Goal: Task Accomplishment & Management: Manage account settings

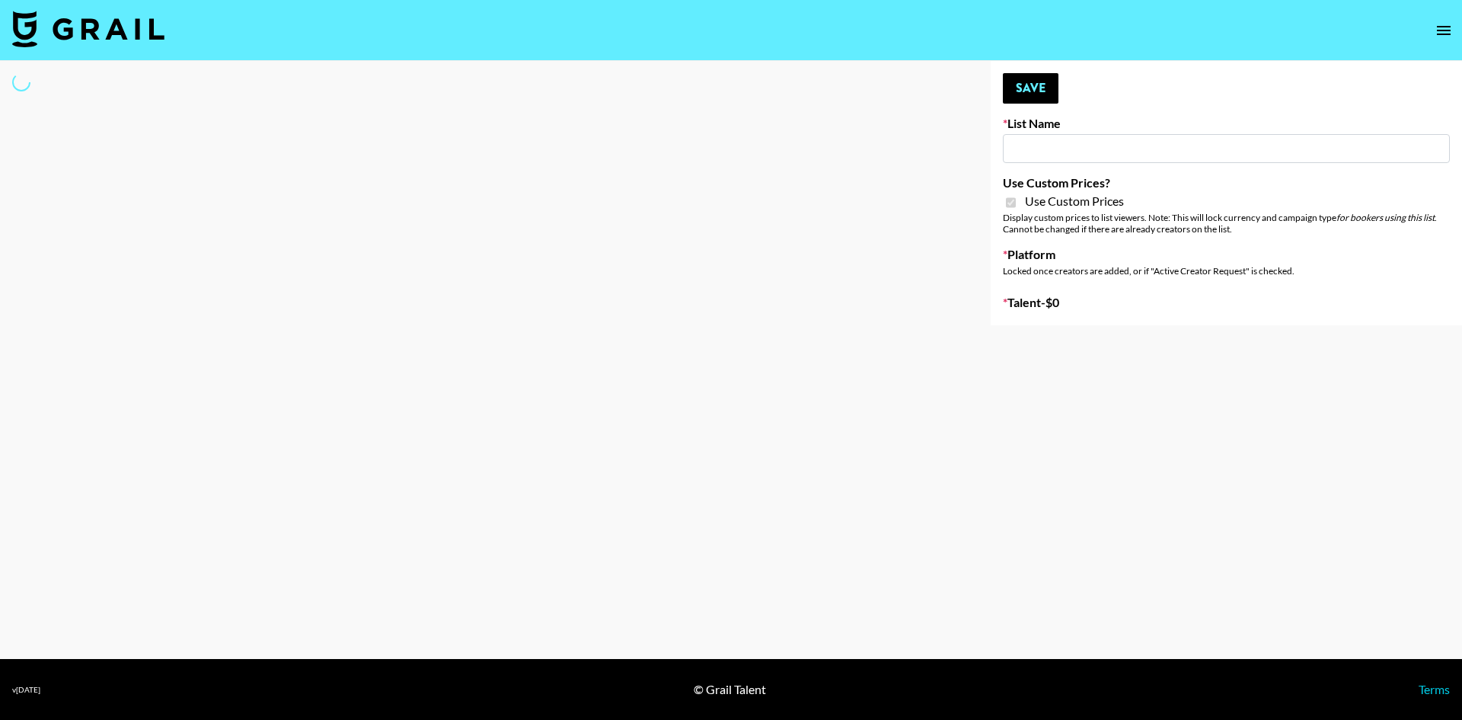
type input "sss"
checkbox input "true"
select select "Brand"
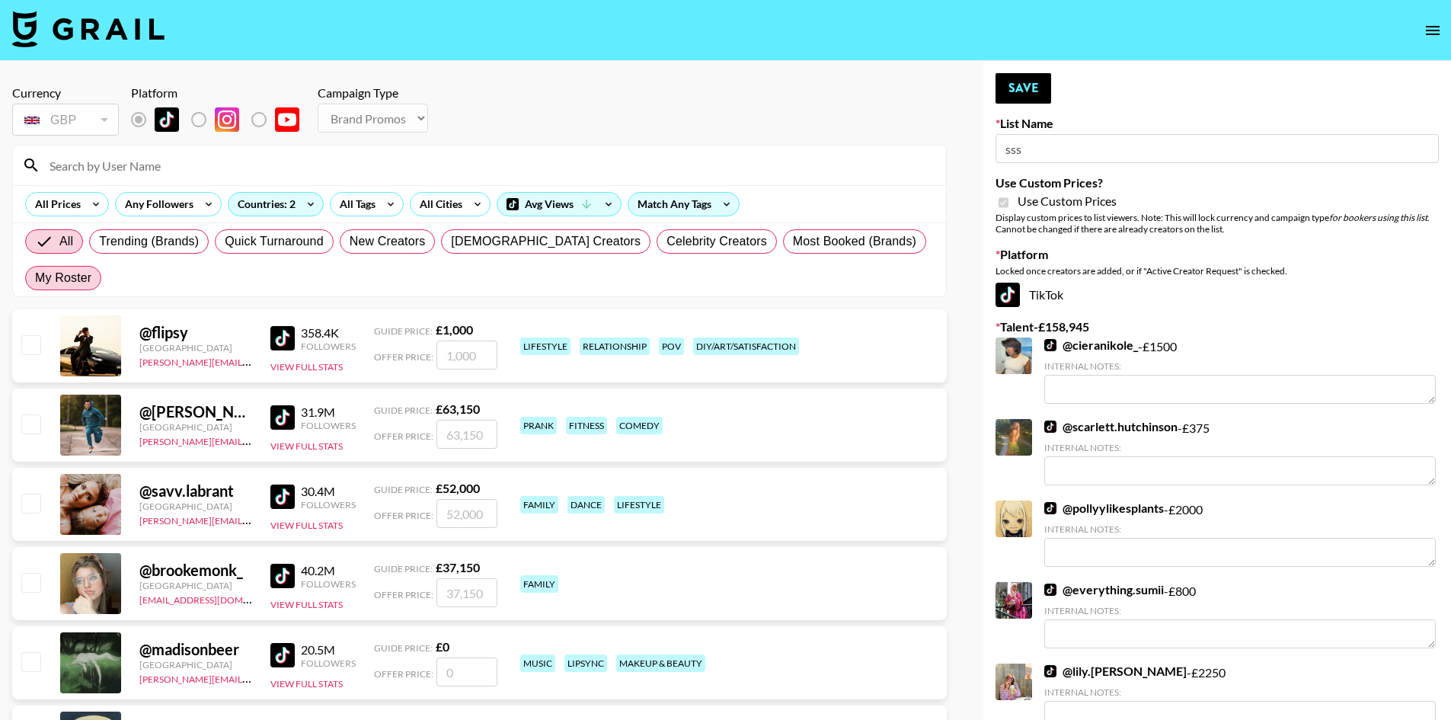
click at [91, 269] on span "My Roster" at bounding box center [63, 278] width 56 height 18
click at [35, 278] on input "My Roster" at bounding box center [35, 278] width 0 height 0
radio input "true"
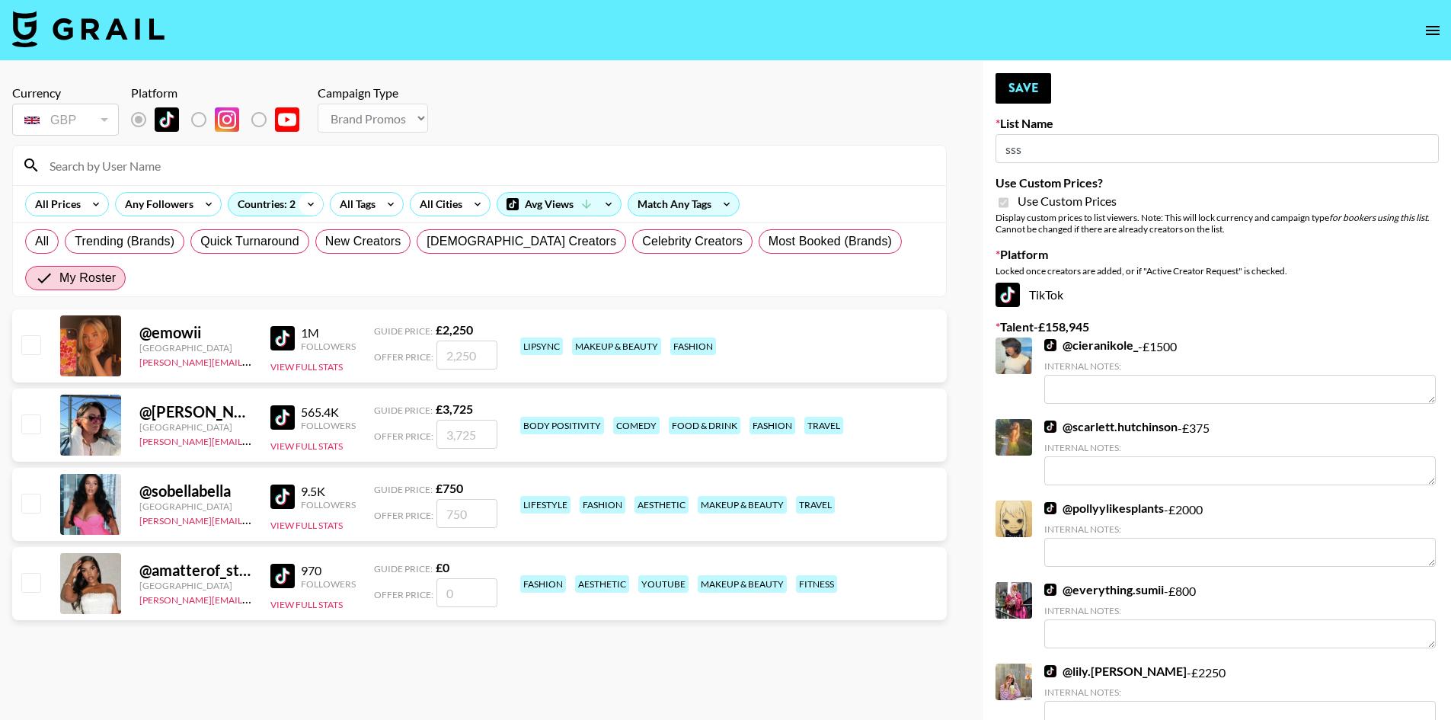
click at [299, 200] on icon at bounding box center [311, 204] width 24 height 23
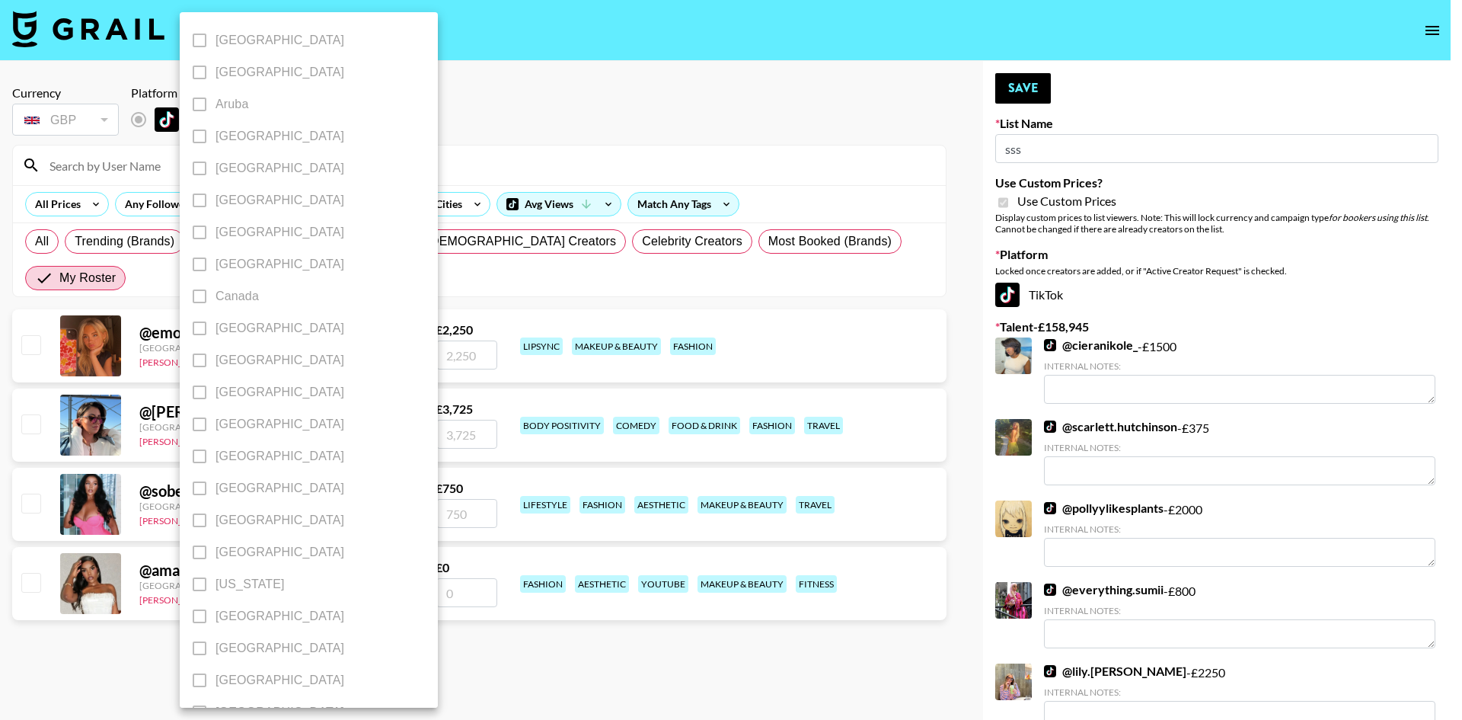
click at [492, 143] on div at bounding box center [731, 360] width 1462 height 720
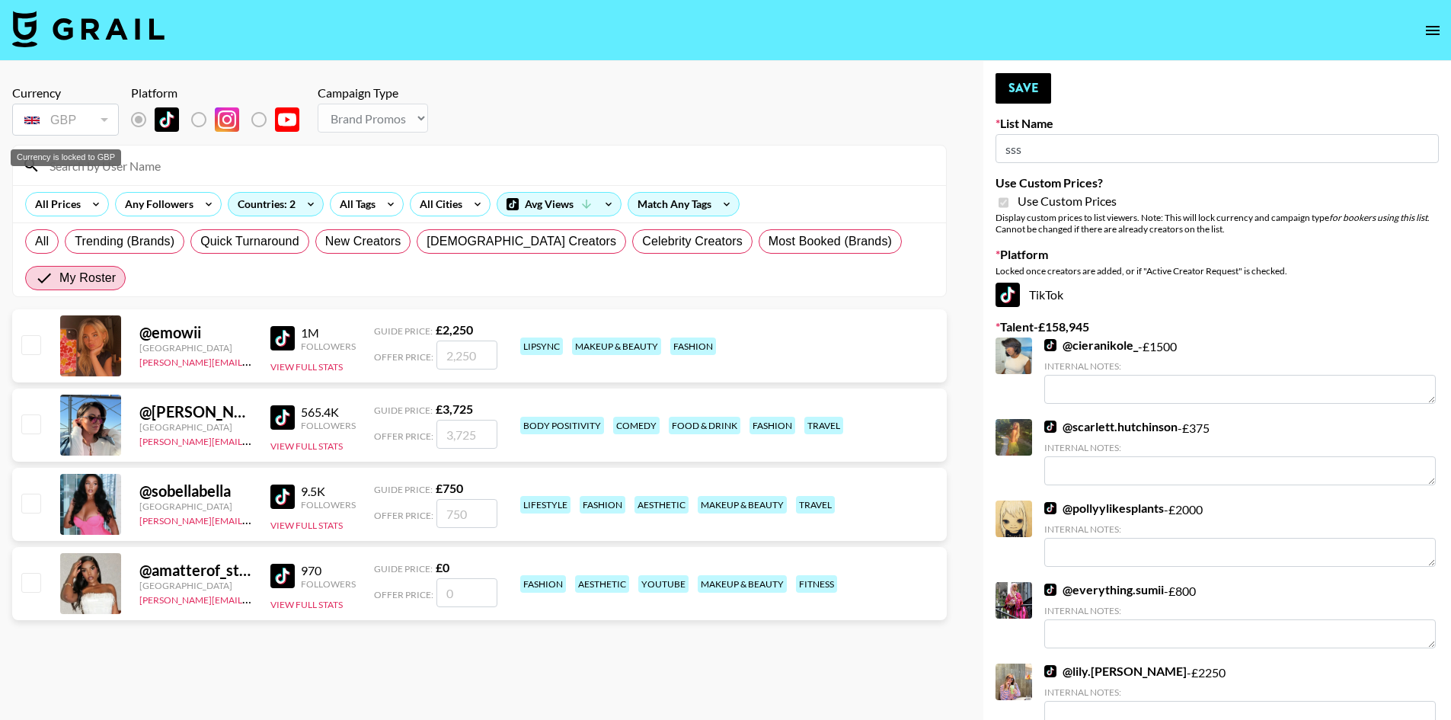
click at [101, 121] on div "GBP" at bounding box center [65, 120] width 101 height 27
click at [27, 335] on input "checkbox" at bounding box center [30, 344] width 18 height 18
checkbox input "true"
type input "2250"
click at [35, 414] on input "checkbox" at bounding box center [30, 423] width 18 height 18
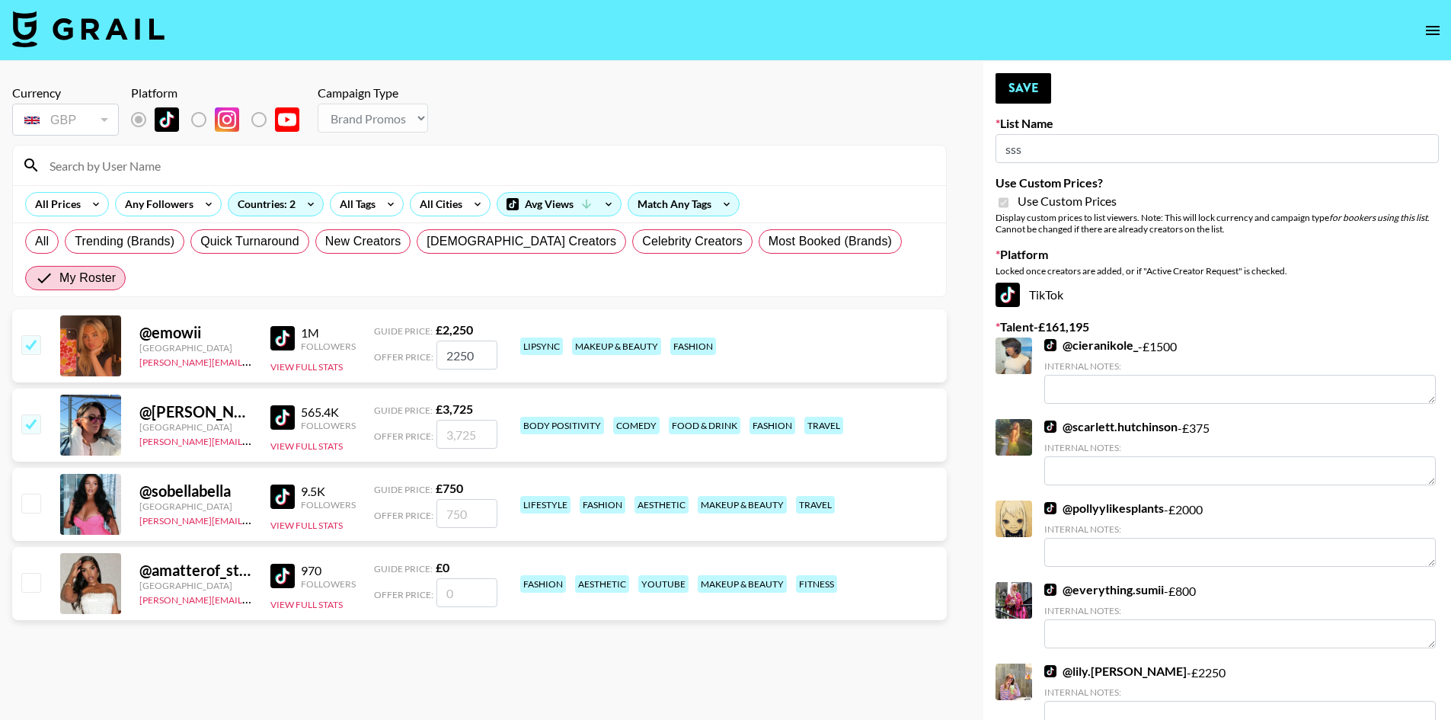
checkbox input "true"
type input "3725"
click at [26, 494] on input "checkbox" at bounding box center [30, 503] width 18 height 18
checkbox input "true"
type input "750"
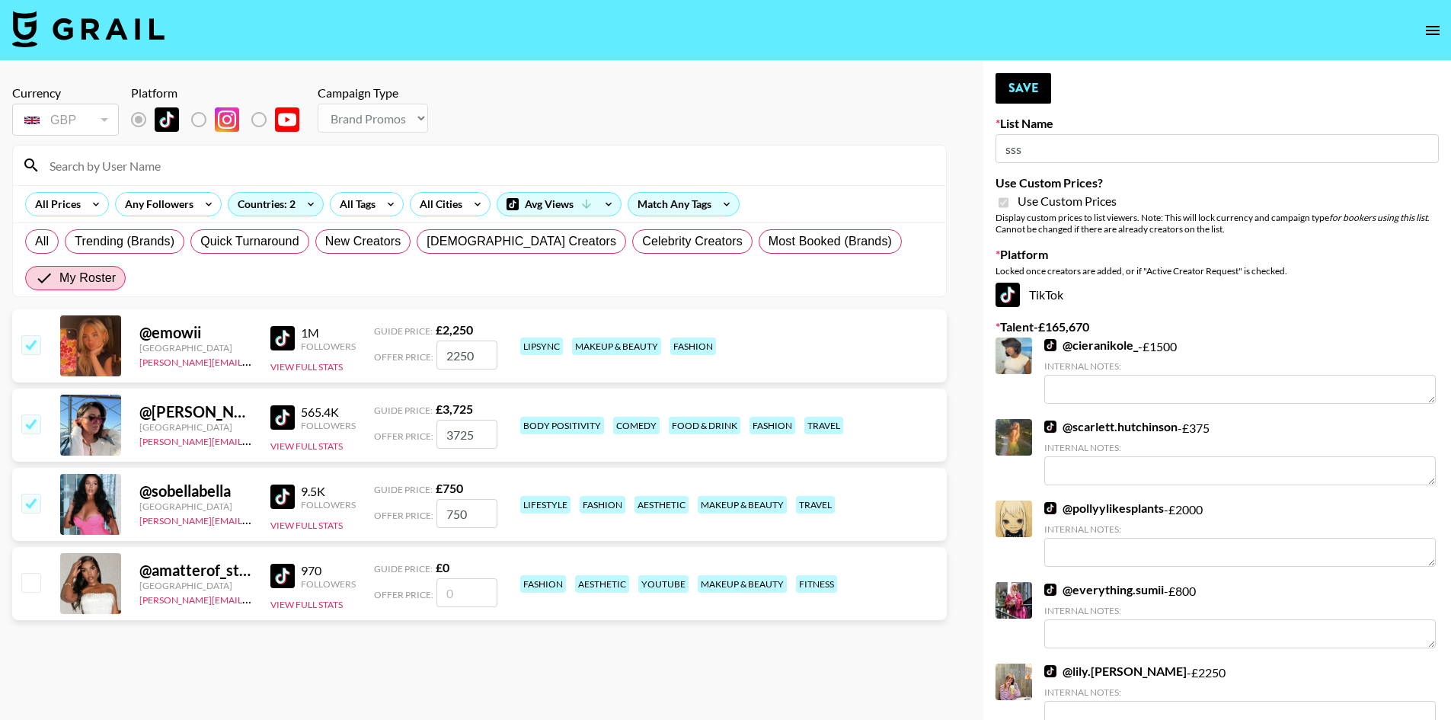
click at [459, 578] on input "number" at bounding box center [466, 592] width 61 height 29
checkbox input "true"
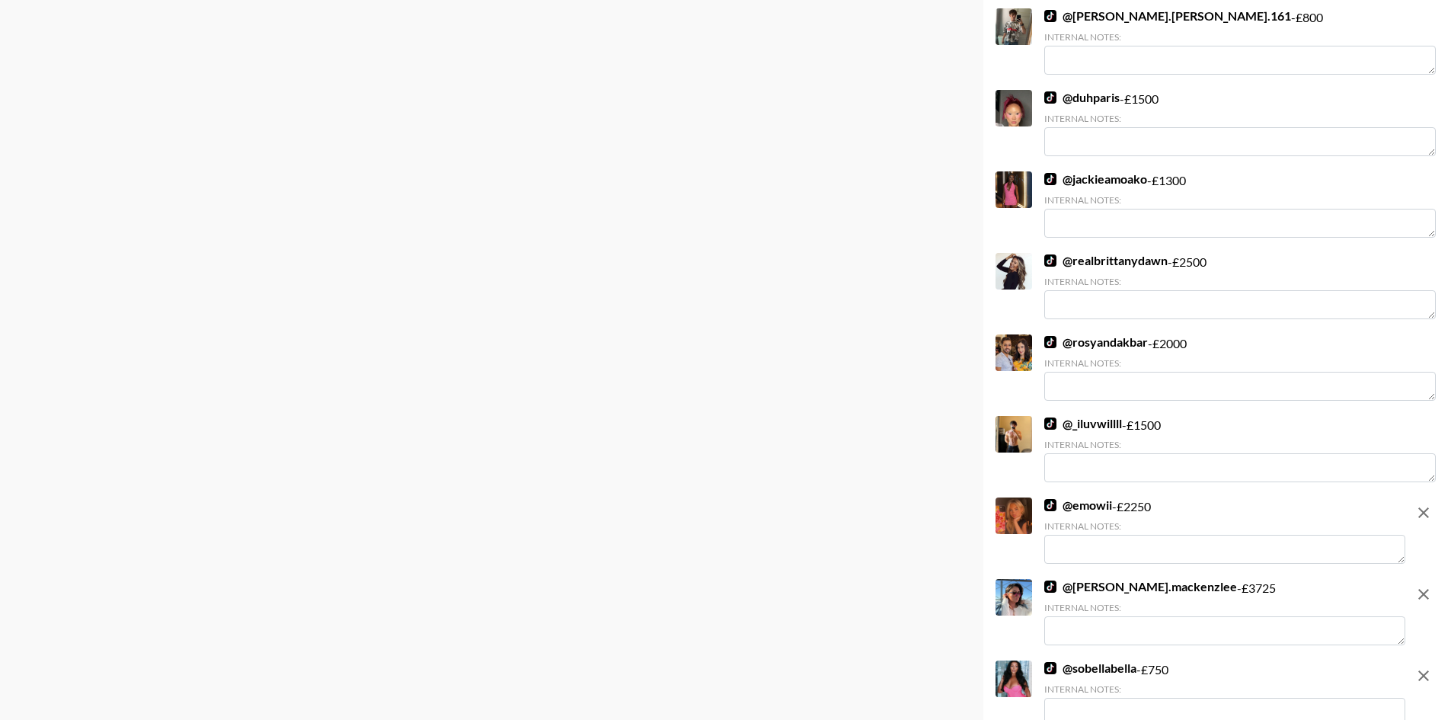
scroll to position [6863, 0]
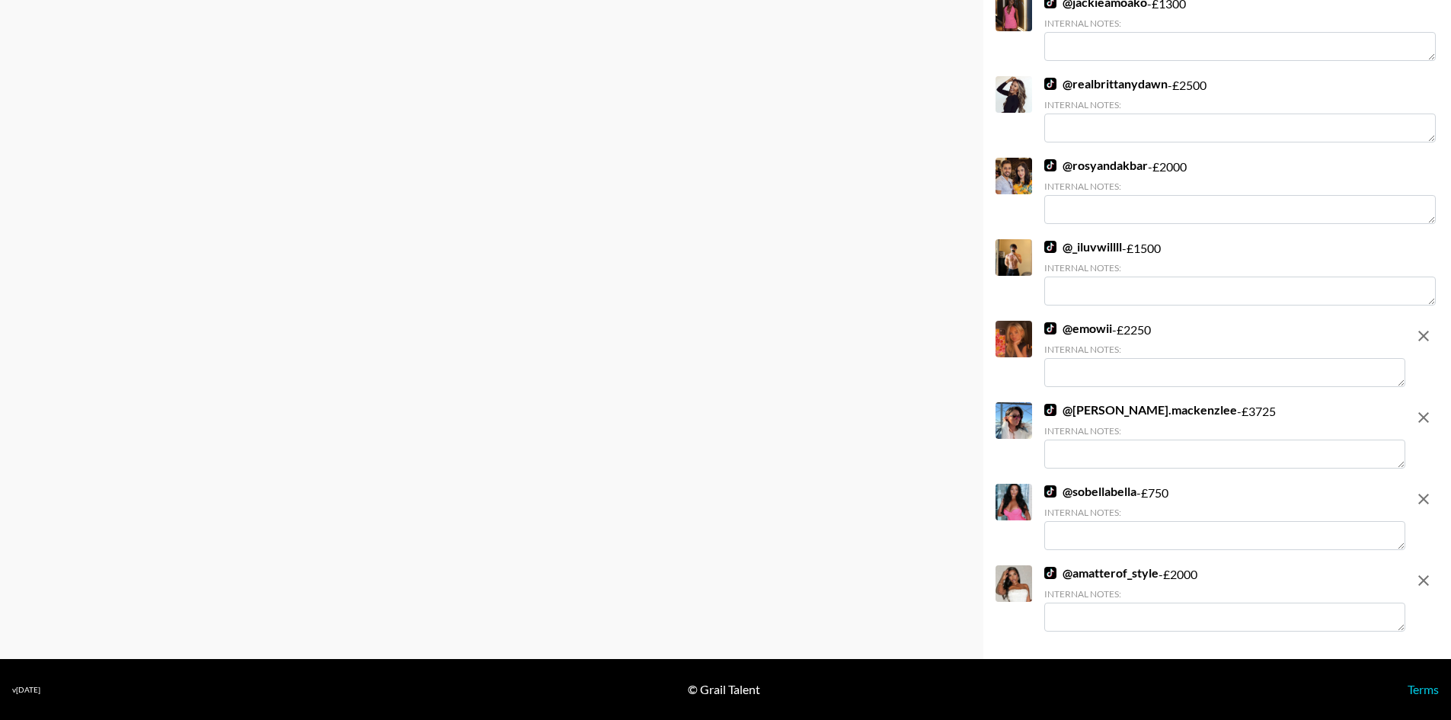
type input "2000"
click at [1179, 623] on textarea at bounding box center [1224, 616] width 361 height 29
type textarea "IG REELS"
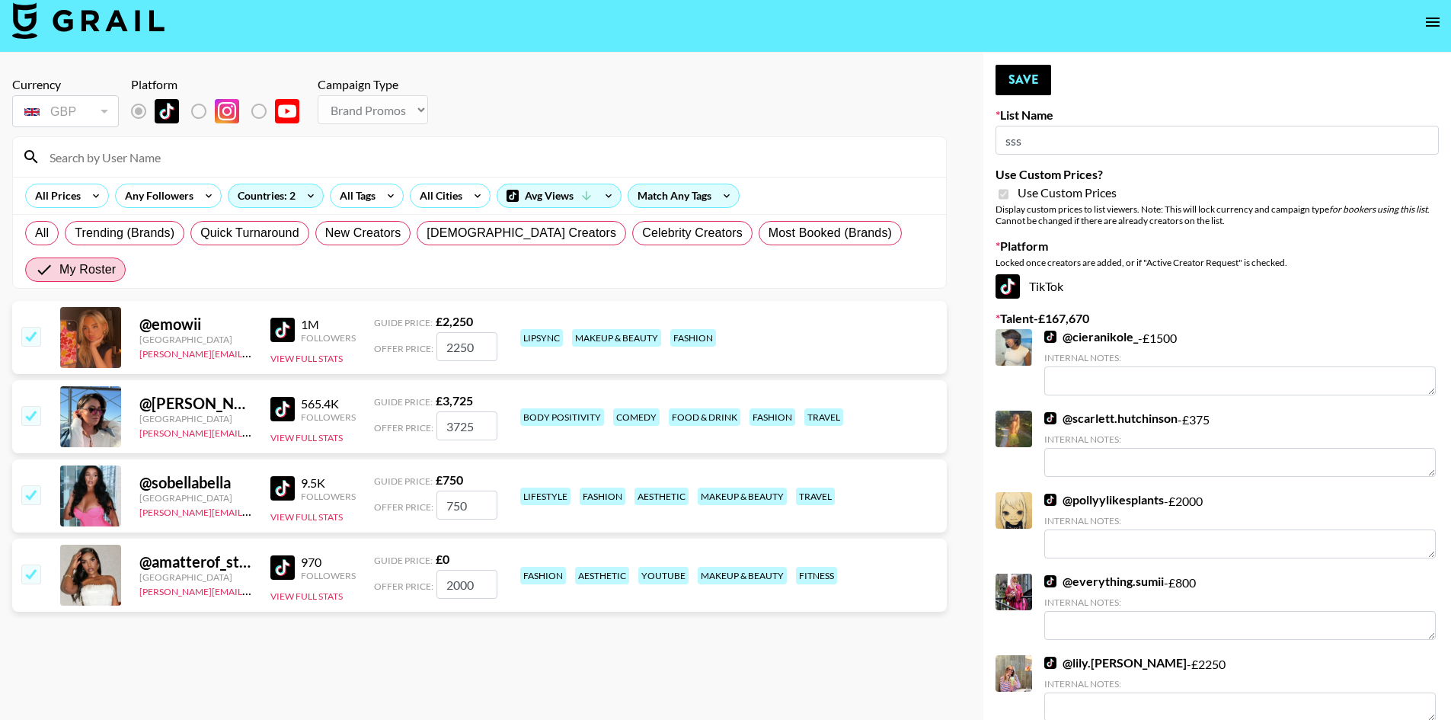
scroll to position [0, 0]
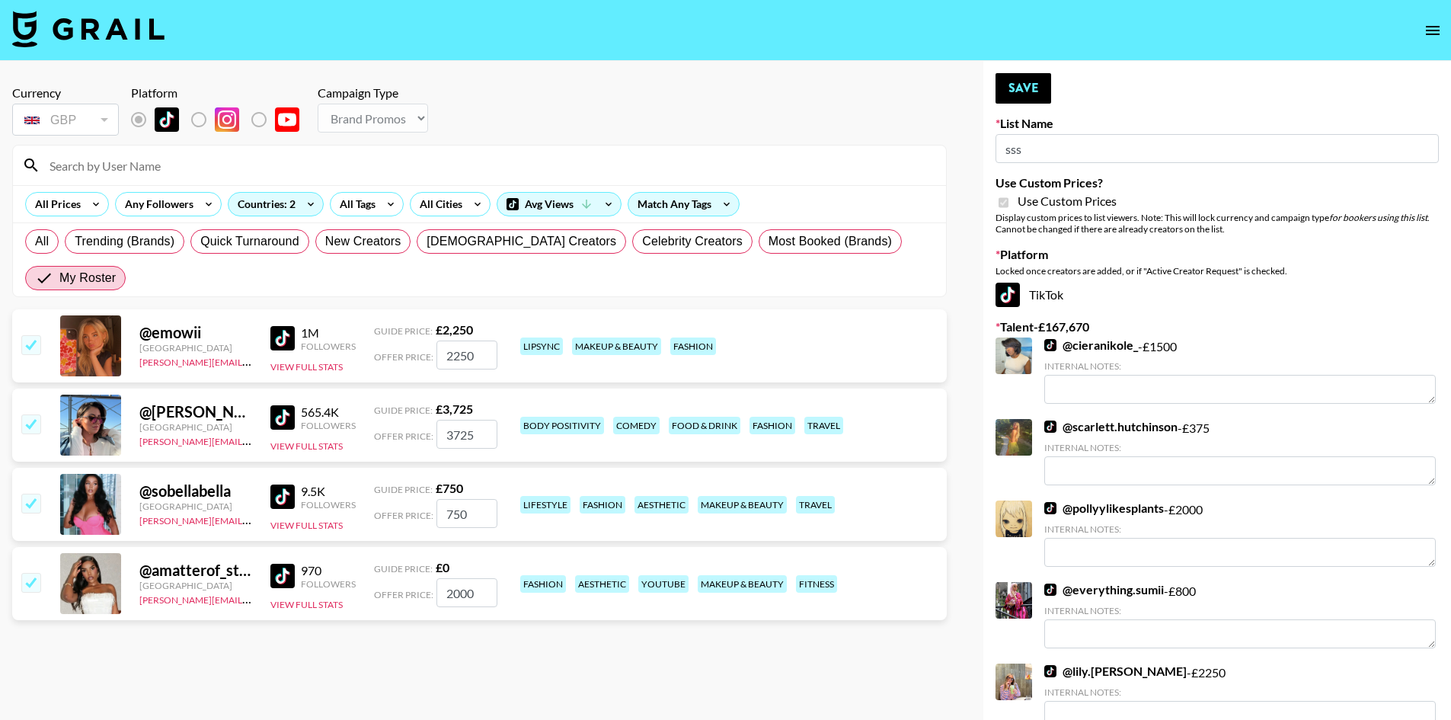
drag, startPoint x: 480, startPoint y: 481, endPoint x: 438, endPoint y: 474, distance: 42.4
click at [438, 499] on input "750" at bounding box center [466, 513] width 61 height 29
type input "2"
checkbox input "false"
checkbox input "true"
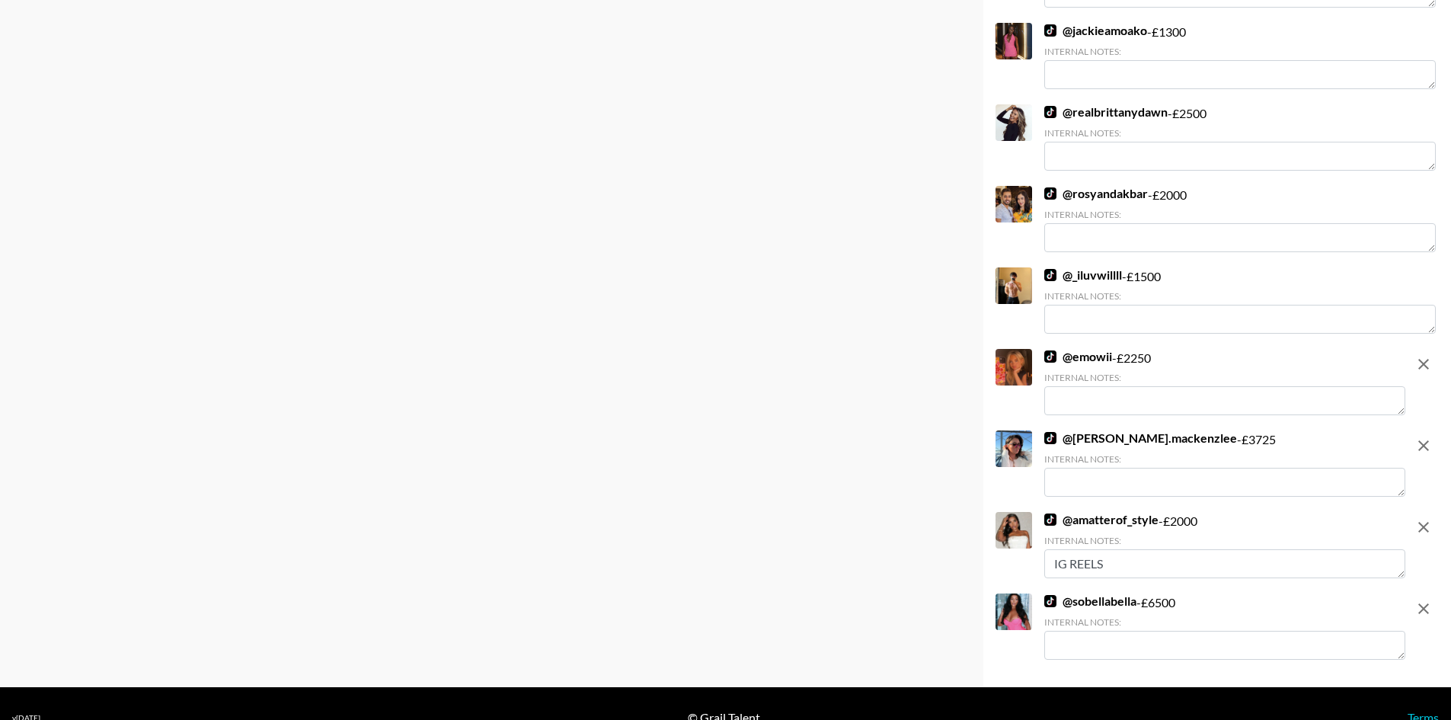
scroll to position [6863, 0]
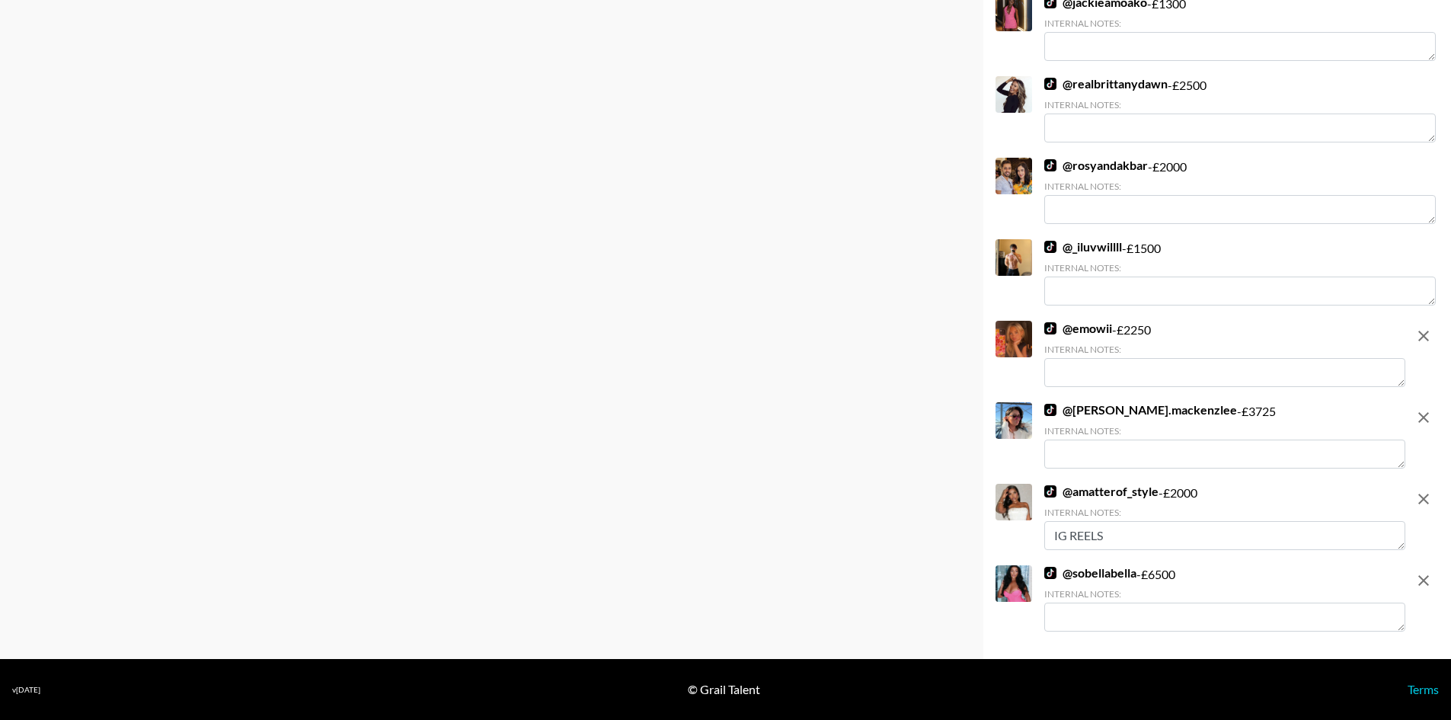
type input "6500"
click at [1130, 609] on textarea at bounding box center [1224, 616] width 361 height 29
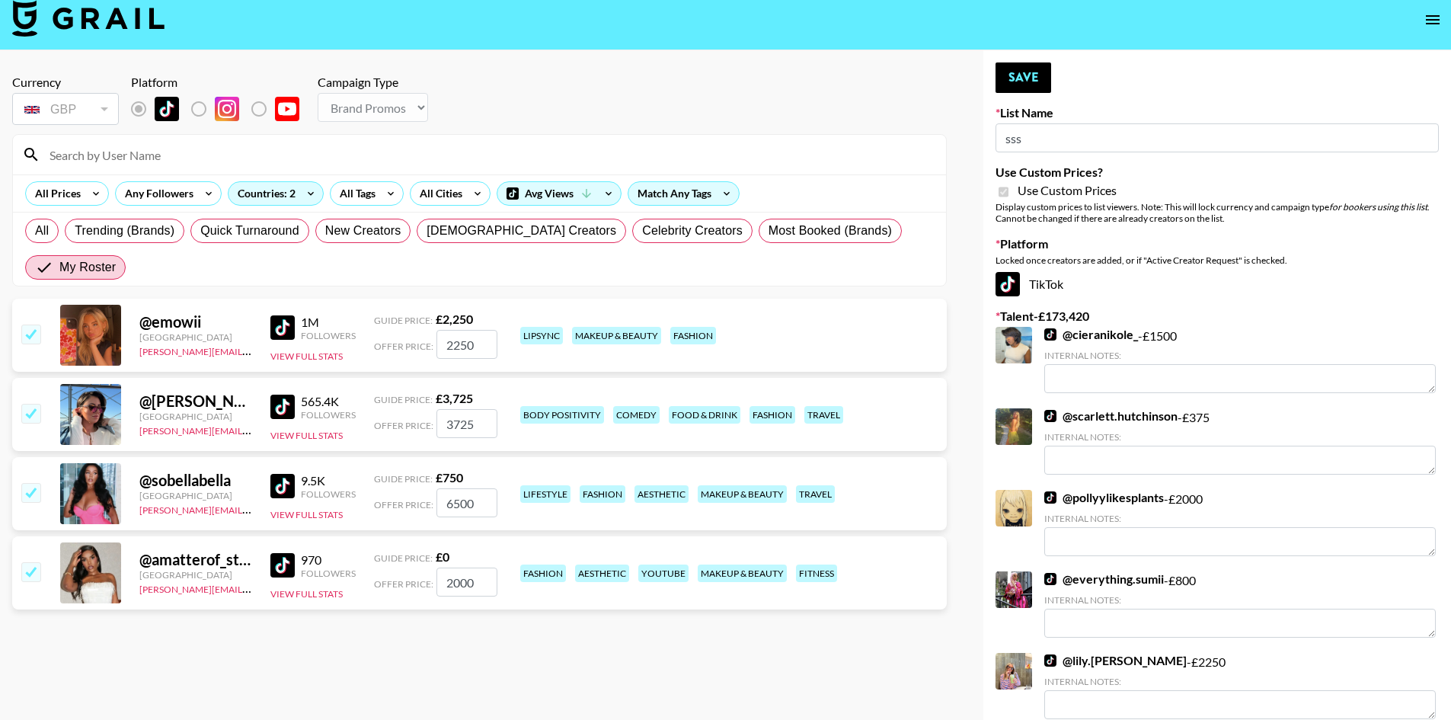
scroll to position [0, 0]
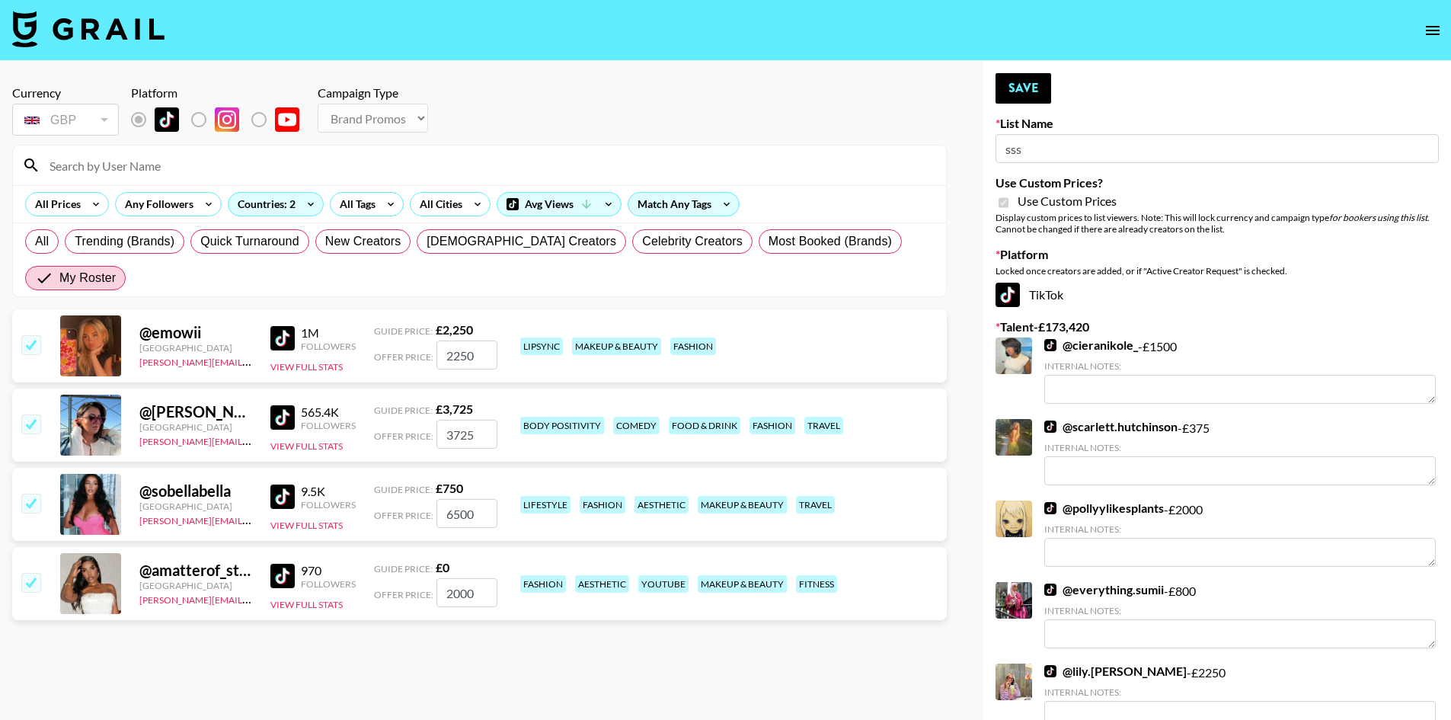
type textarea "IG REELS + stories"
drag, startPoint x: 452, startPoint y: 391, endPoint x: 436, endPoint y: 388, distance: 16.9
click at [436, 420] on input "3725" at bounding box center [466, 434] width 61 height 29
type input "2500"
click at [452, 499] on input "6500" at bounding box center [466, 513] width 61 height 29
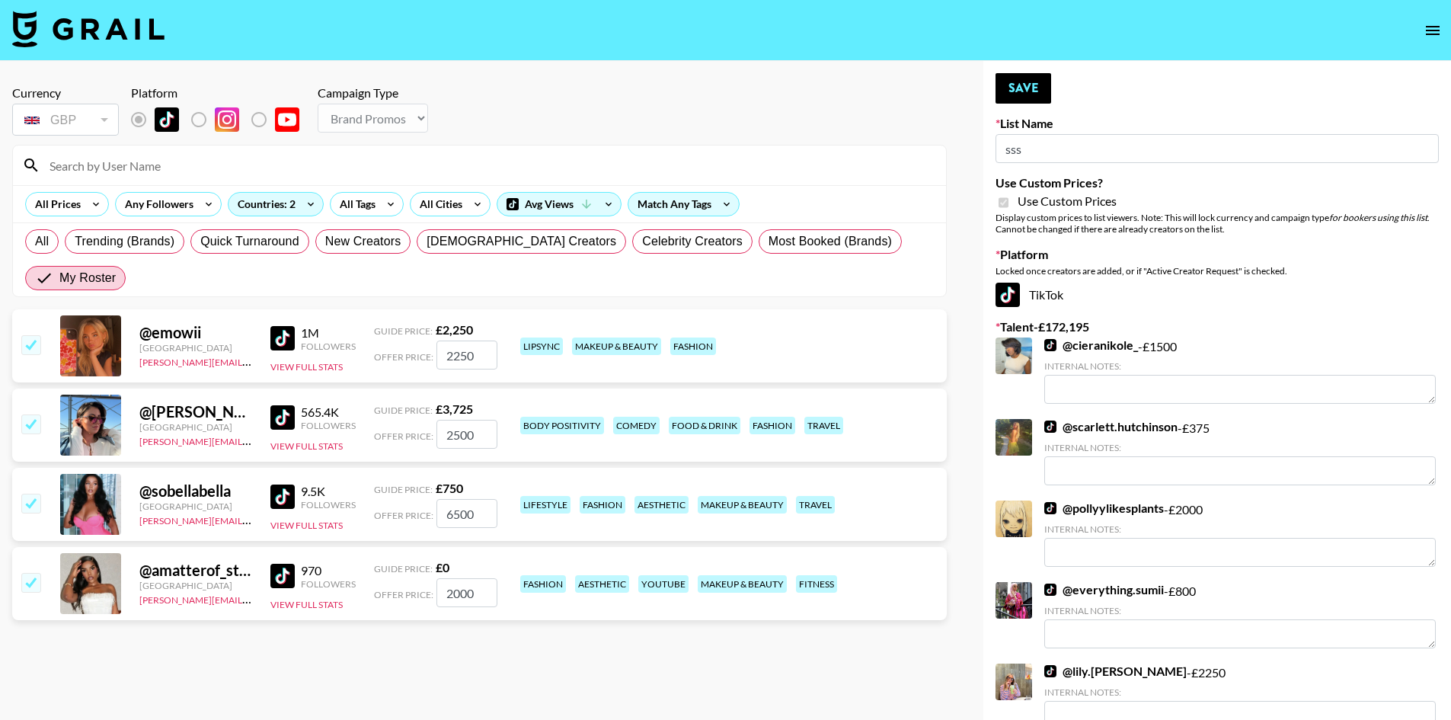
type input "500"
type input "2500"
click at [1040, 81] on button "Save" at bounding box center [1024, 88] width 56 height 30
radio input "true"
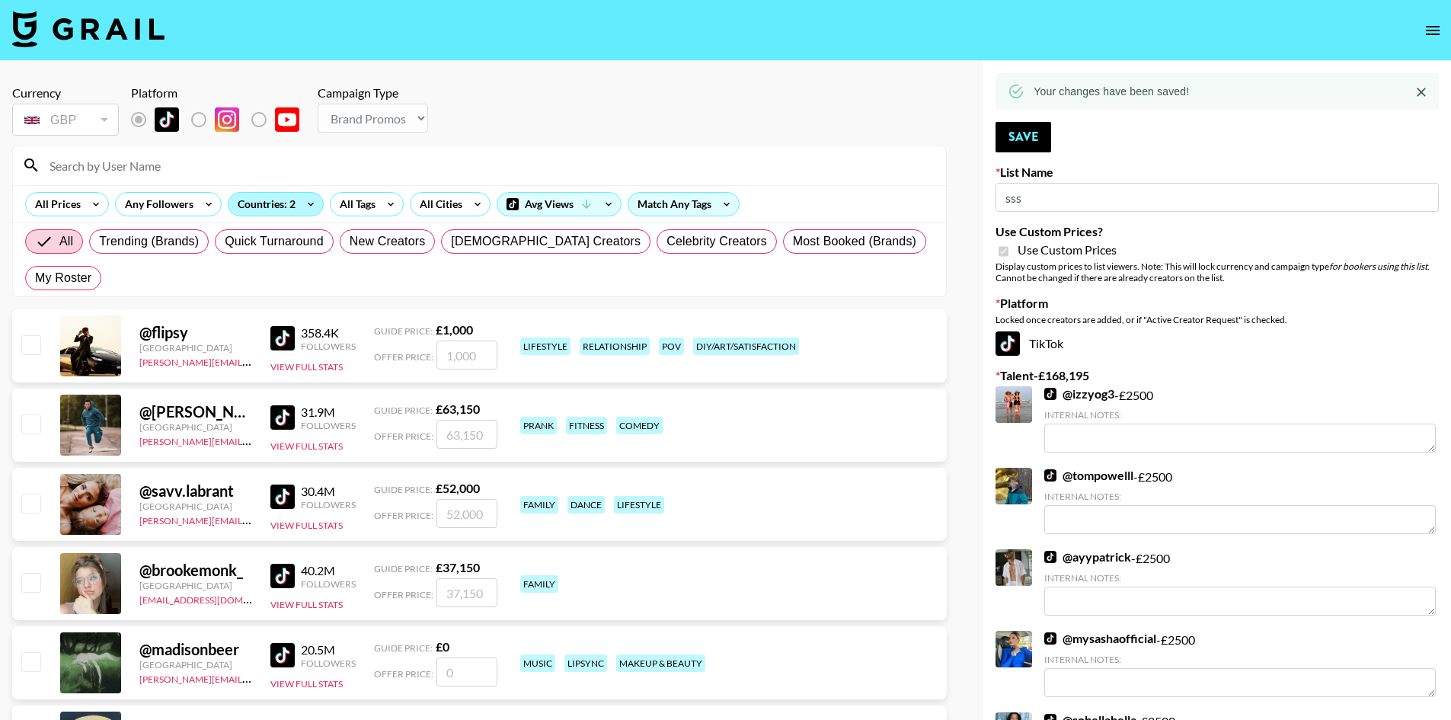
click at [289, 203] on div "Countries: 2" at bounding box center [276, 204] width 94 height 23
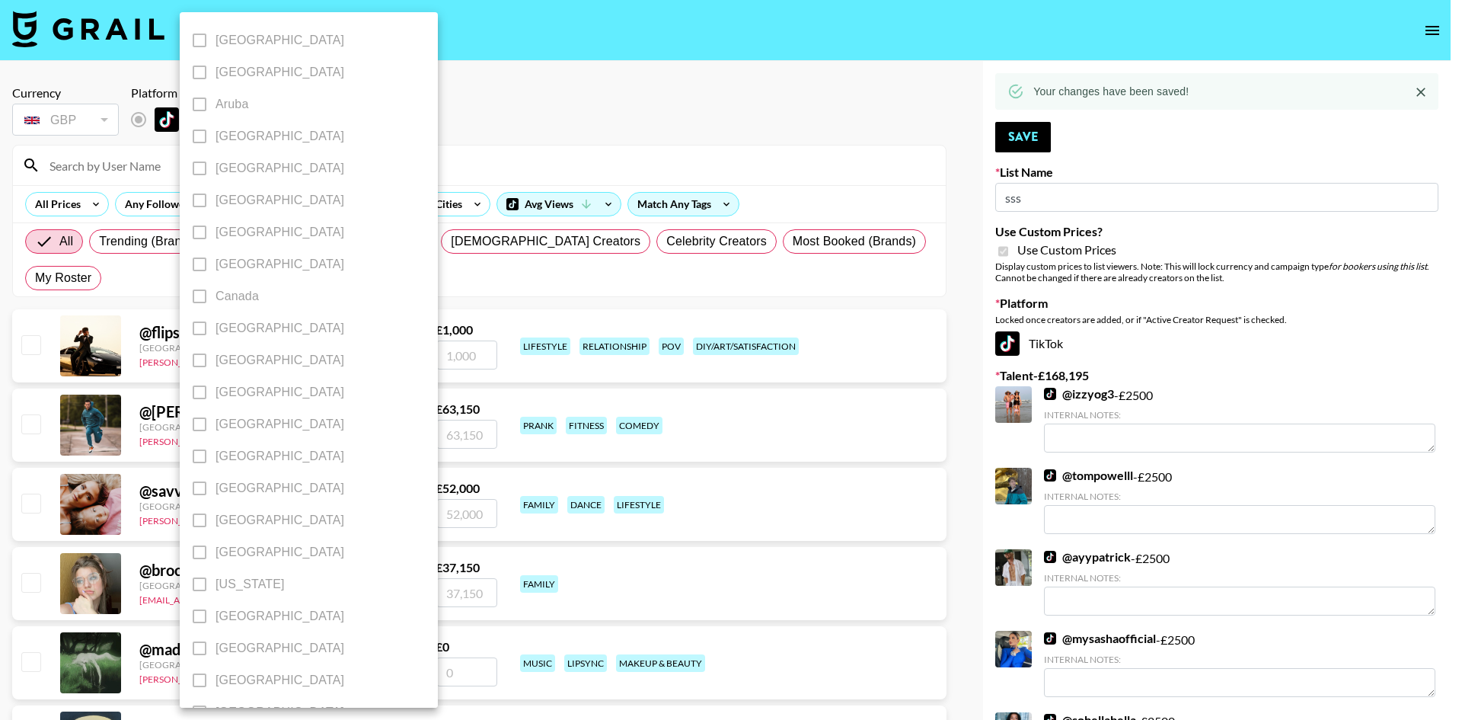
click at [477, 181] on div at bounding box center [731, 360] width 1462 height 720
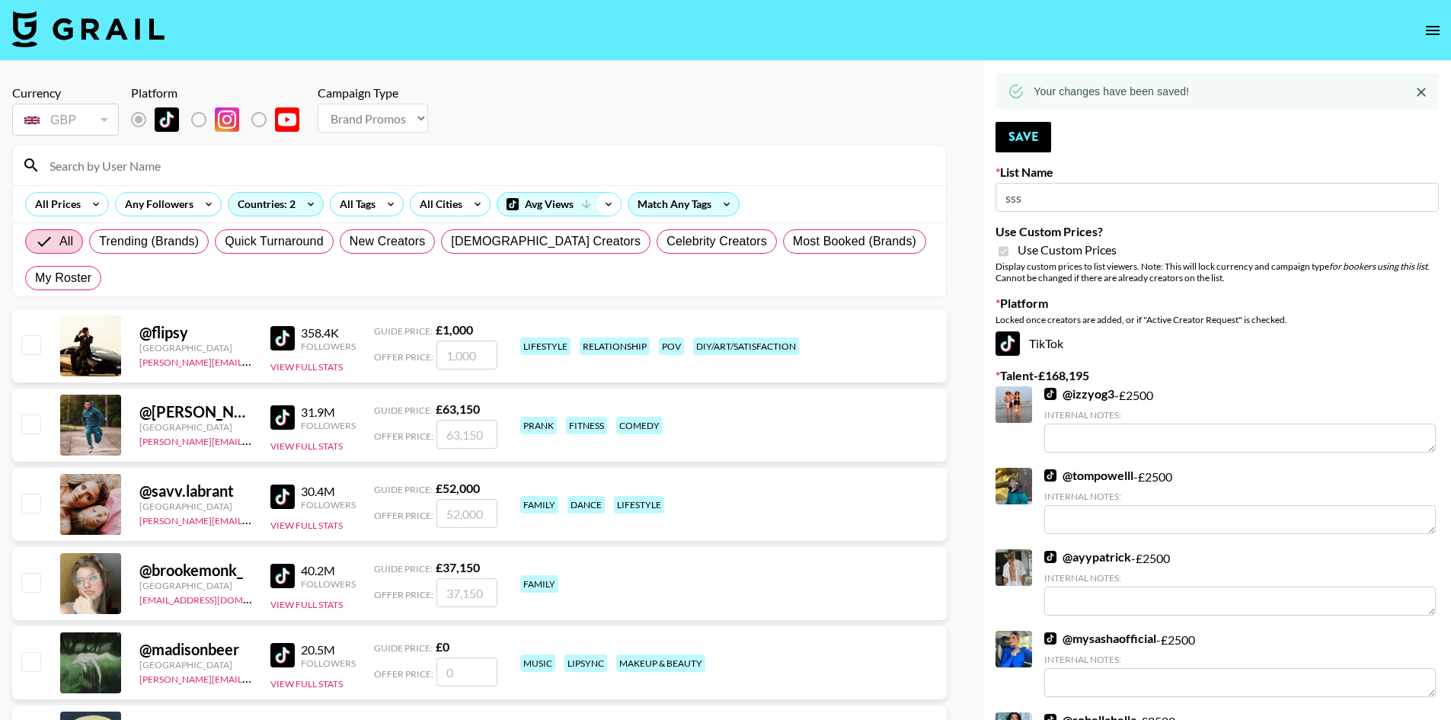
click at [601, 201] on icon at bounding box center [608, 204] width 24 height 23
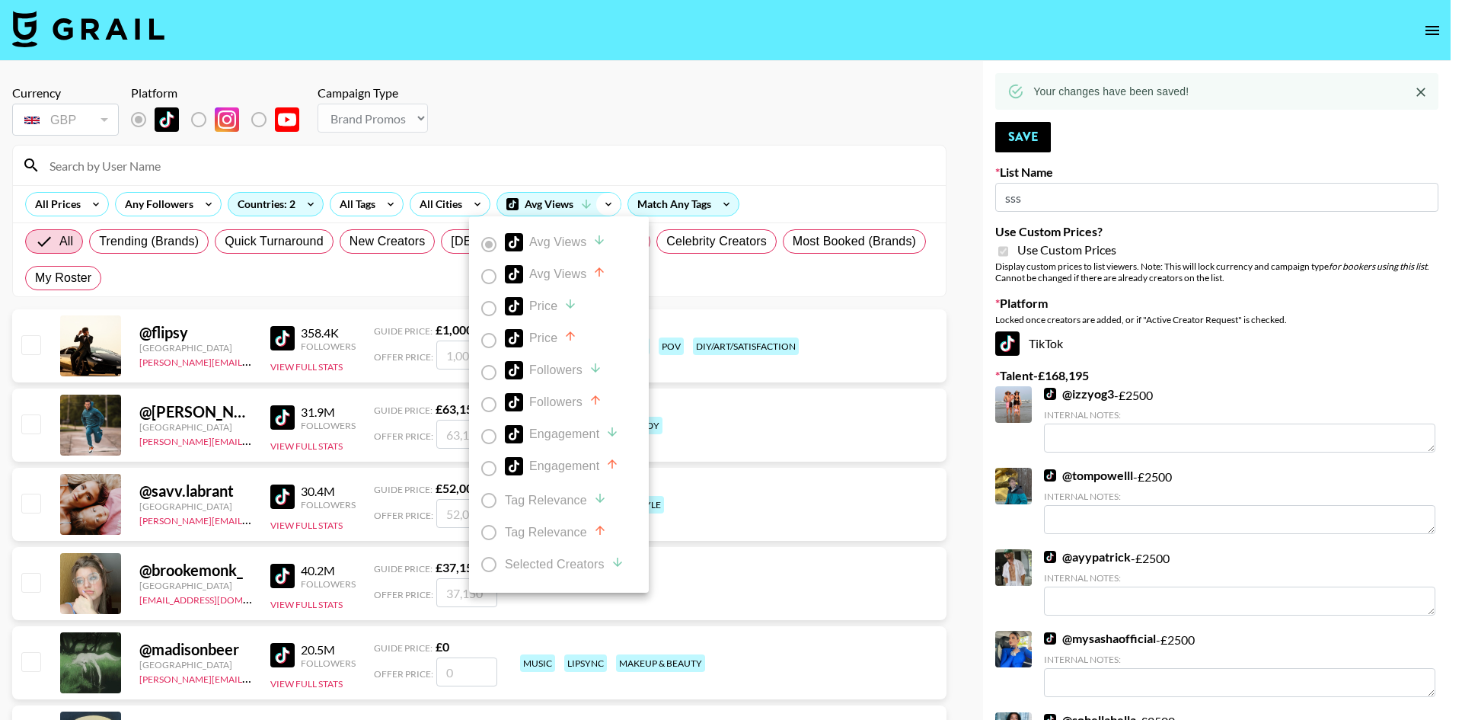
click at [601, 201] on div at bounding box center [731, 360] width 1462 height 720
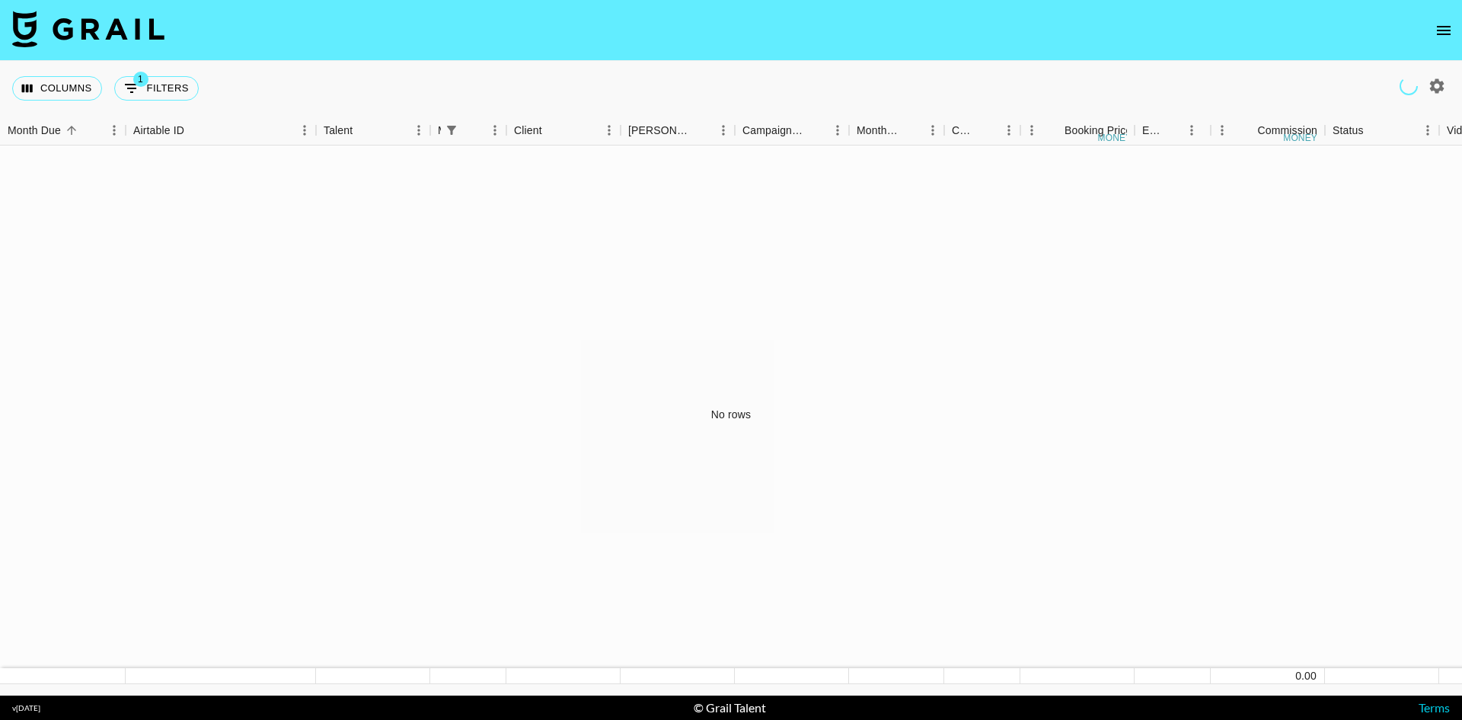
click at [1447, 27] on icon "open drawer" at bounding box center [1444, 30] width 18 height 18
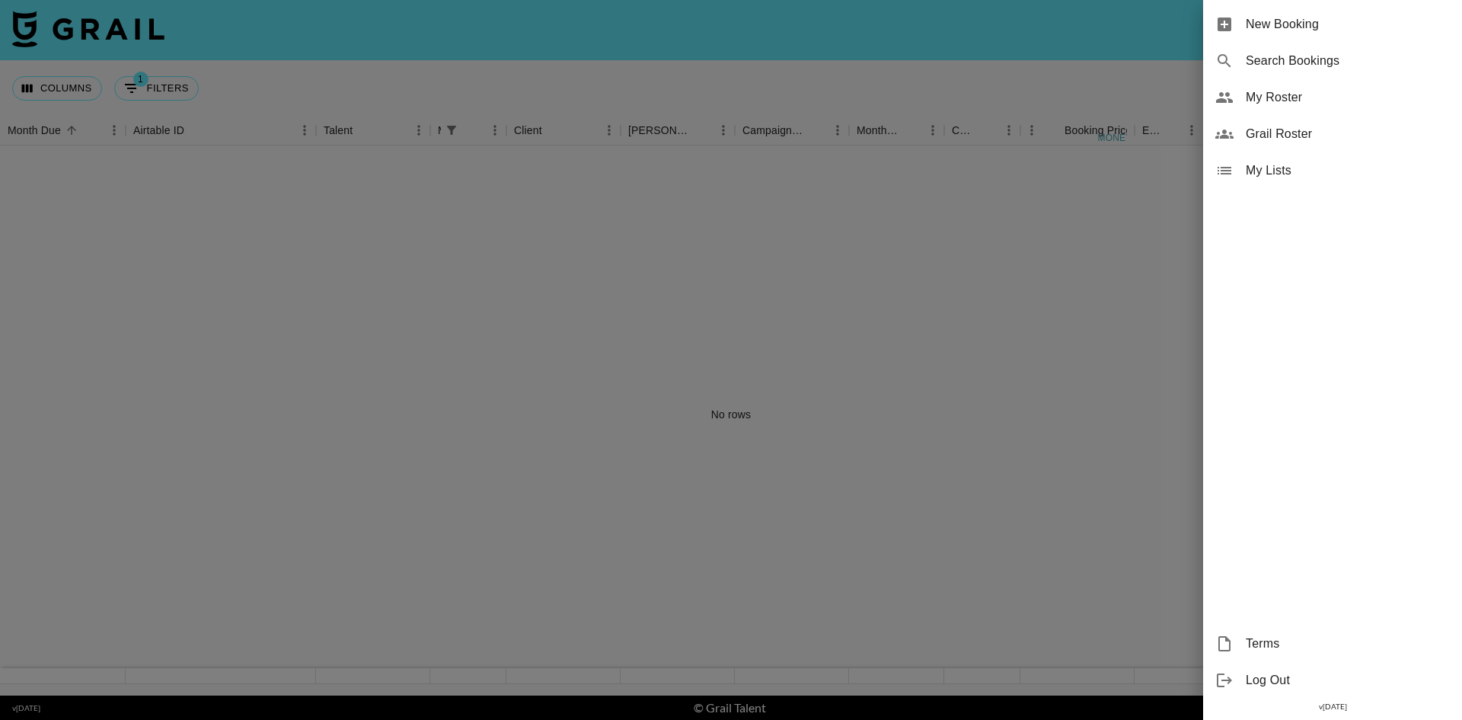
click at [1296, 97] on span "My Roster" at bounding box center [1348, 97] width 204 height 18
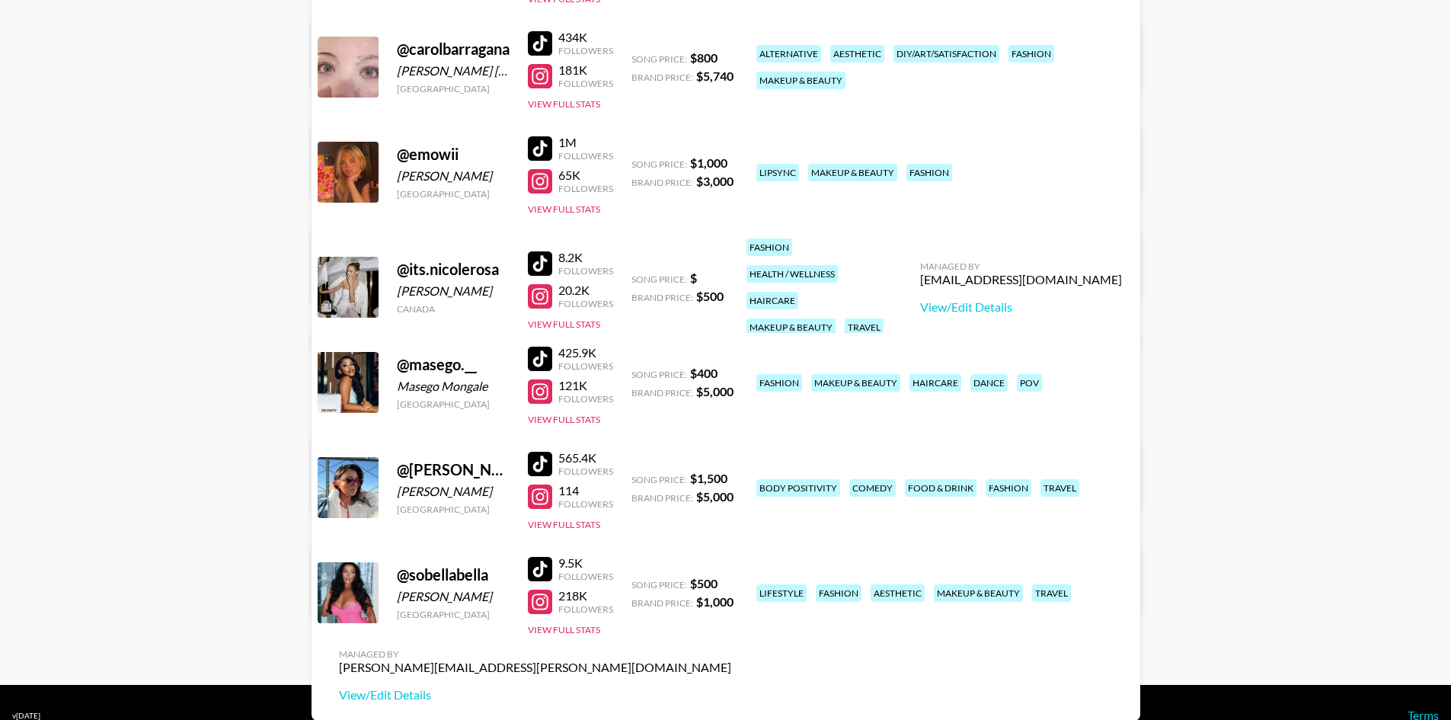
scroll to position [345, 0]
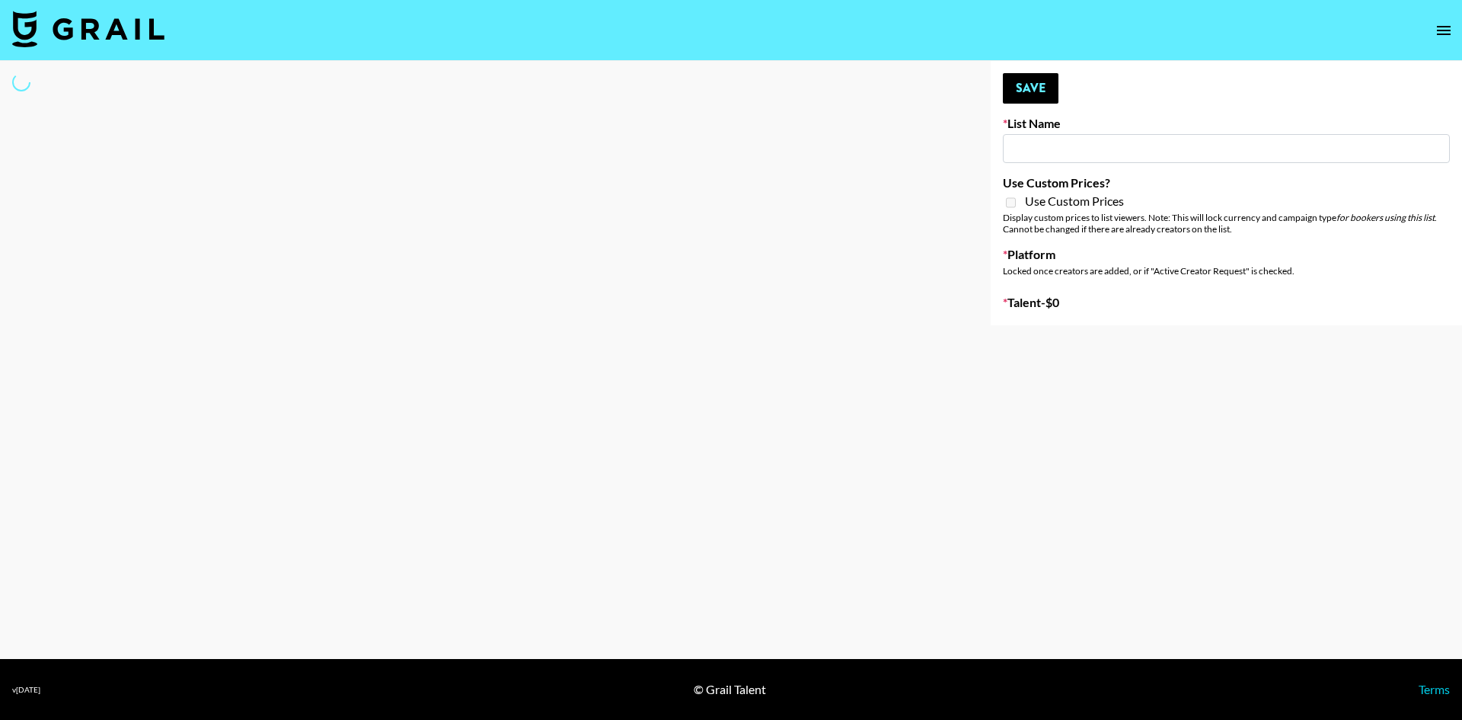
type input "Primal Harvest (21st Aug)"
select select "Song"
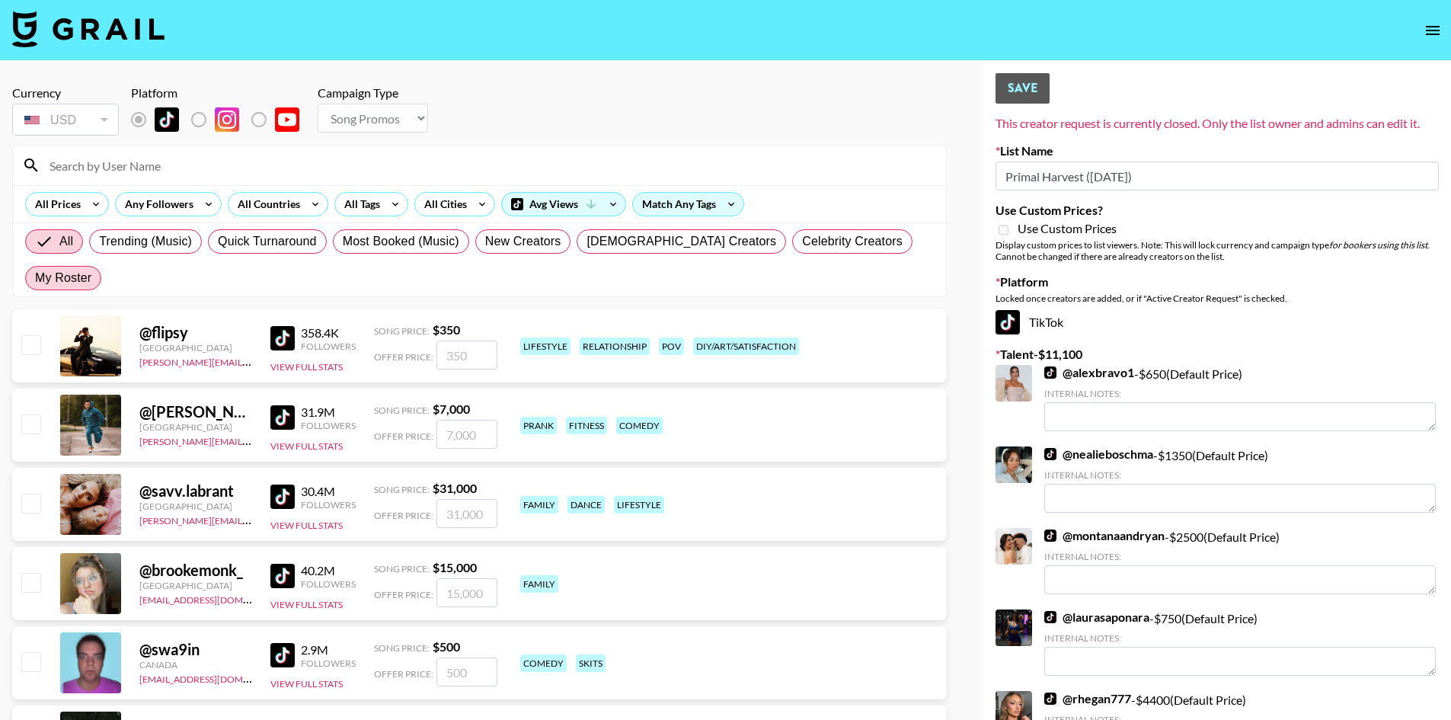
click at [101, 266] on label "My Roster" at bounding box center [63, 278] width 76 height 24
click at [35, 278] on input "My Roster" at bounding box center [35, 278] width 0 height 0
radio input "true"
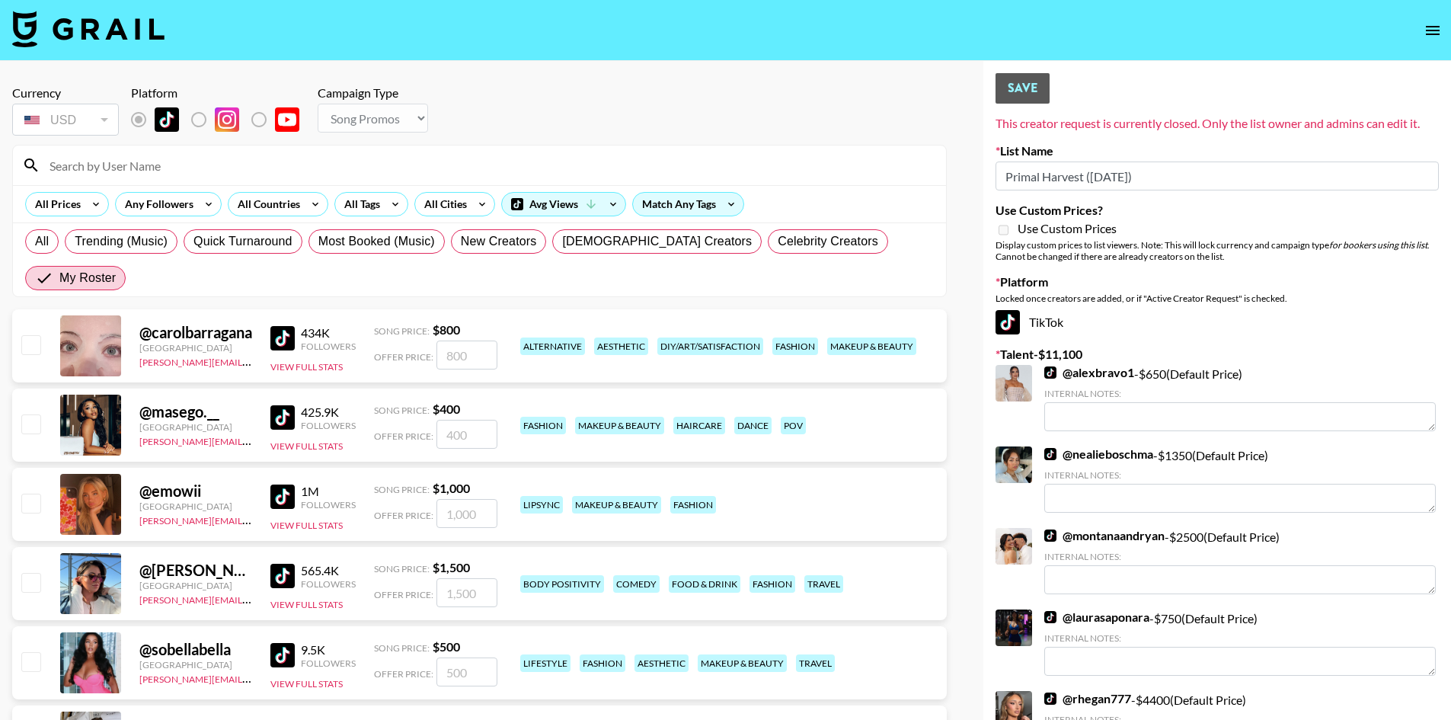
click at [34, 414] on input "checkbox" at bounding box center [30, 423] width 18 height 18
checkbox input "true"
type input "400"
click at [14, 468] on div "@ emowii United States juliana.longhi@grail-talent.com 1M Followers View Full S…" at bounding box center [479, 504] width 935 height 73
click at [26, 494] on input "checkbox" at bounding box center [30, 503] width 18 height 18
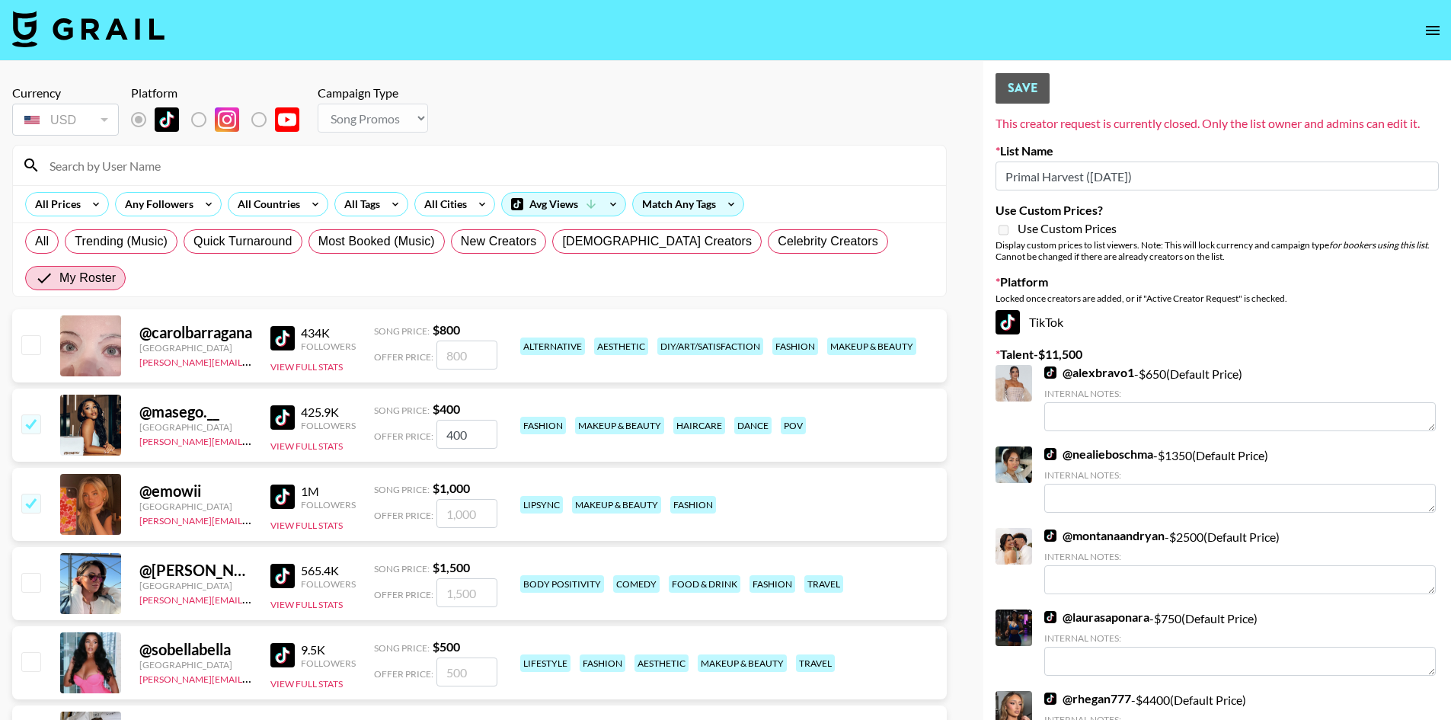
checkbox input "true"
type input "1000"
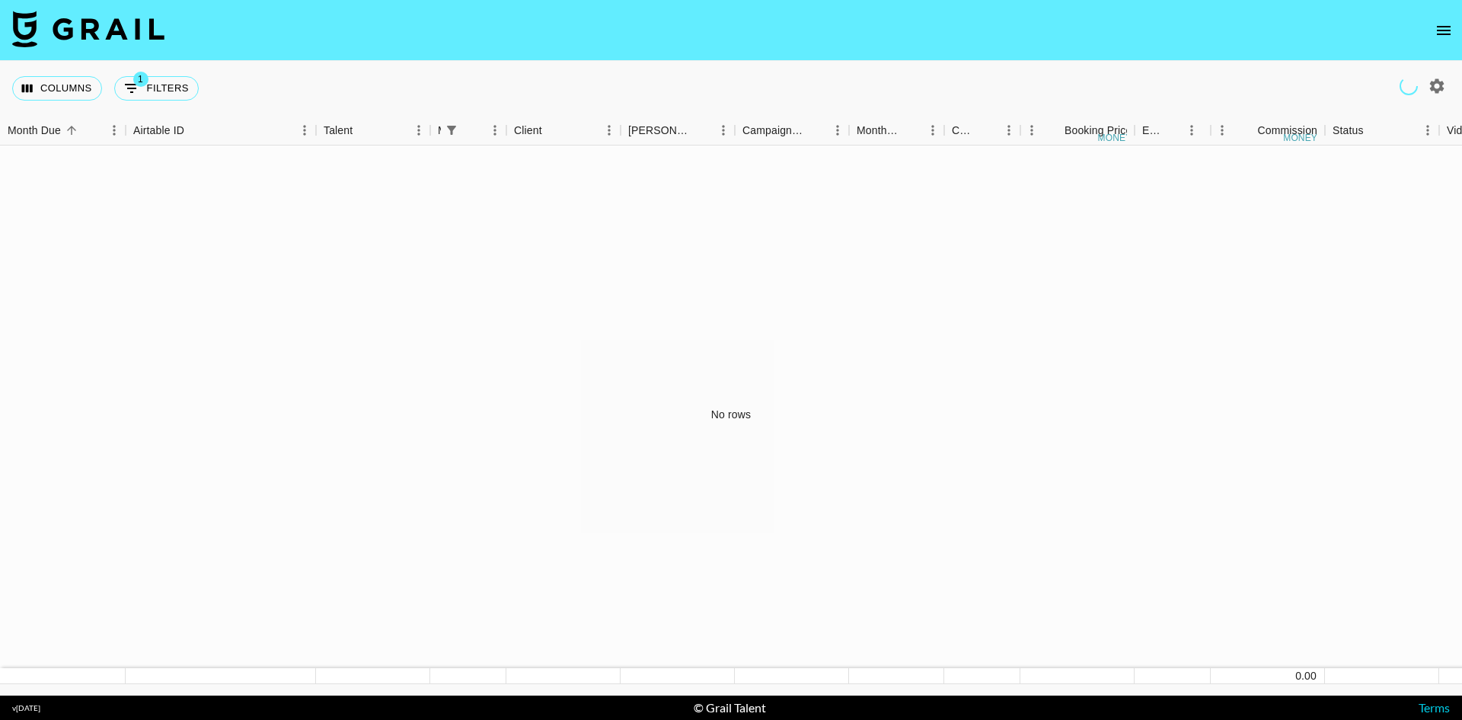
click at [1437, 27] on icon "open drawer" at bounding box center [1444, 30] width 18 height 18
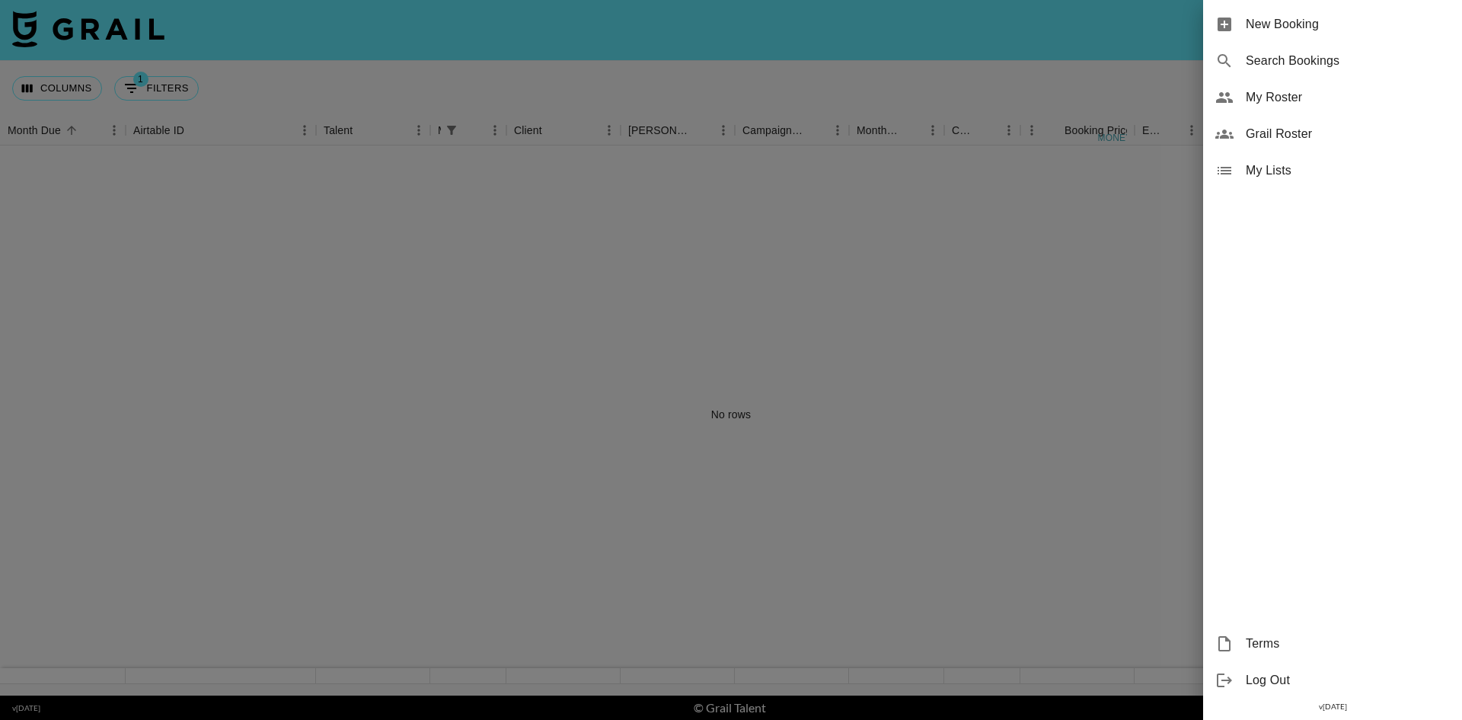
click at [1298, 98] on span "My Roster" at bounding box center [1348, 97] width 204 height 18
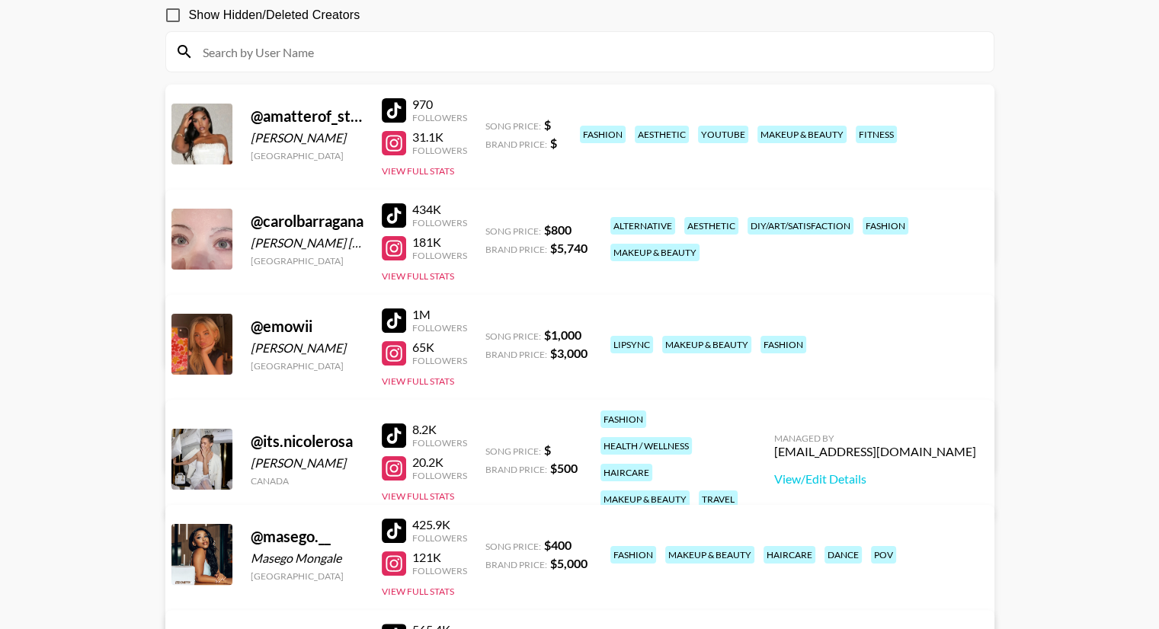
scroll to position [305, 0]
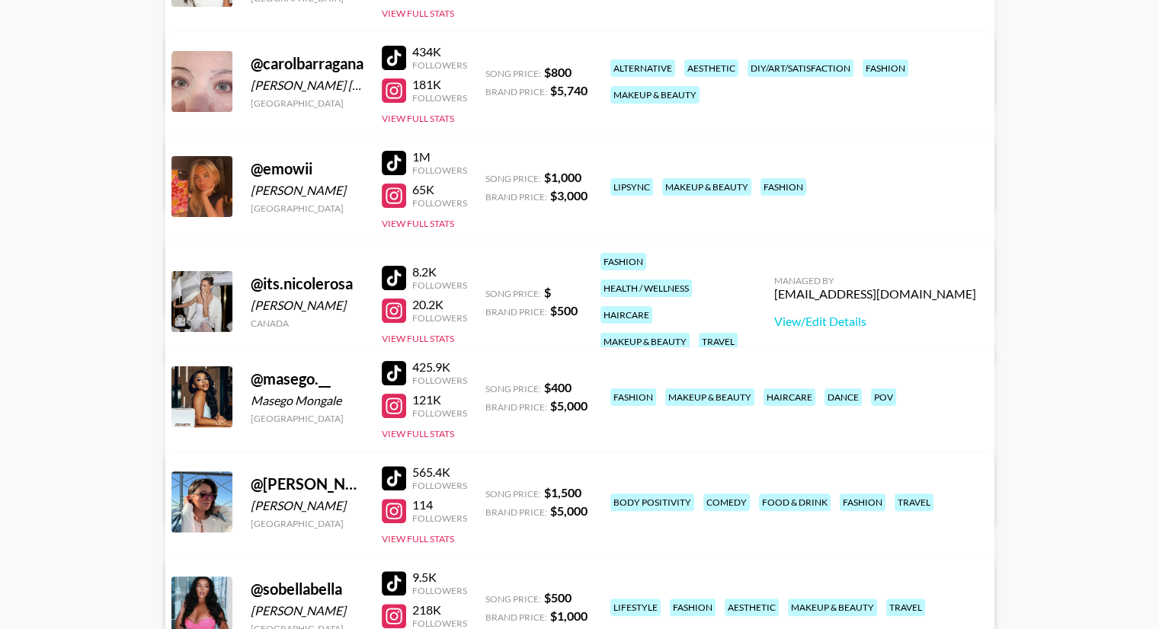
click at [399, 196] on div at bounding box center [394, 196] width 24 height 24
click at [404, 158] on div at bounding box center [394, 163] width 24 height 24
